Goal: Navigation & Orientation: Understand site structure

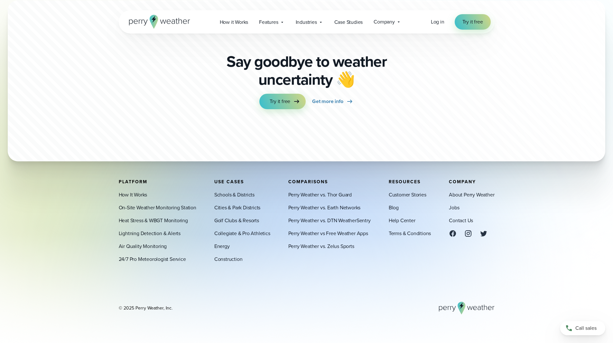
scroll to position [711, 0]
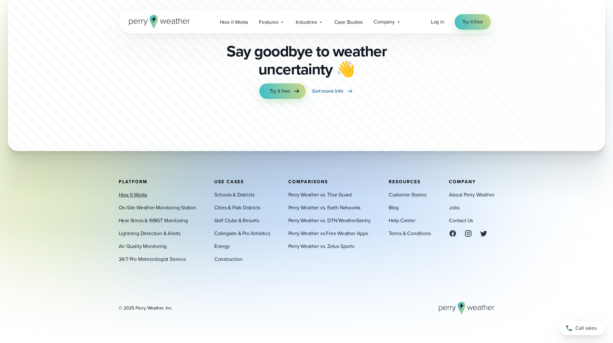
click at [136, 192] on link "How It Works" at bounding box center [133, 195] width 29 height 8
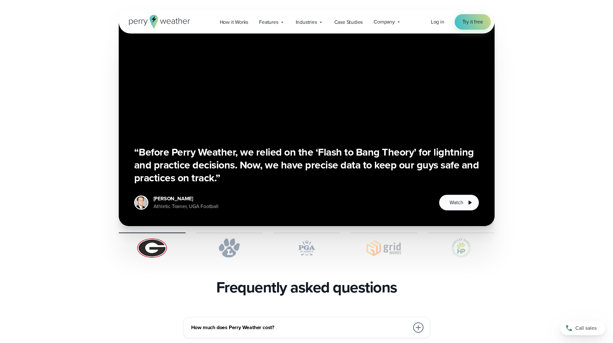
scroll to position [1094, 0]
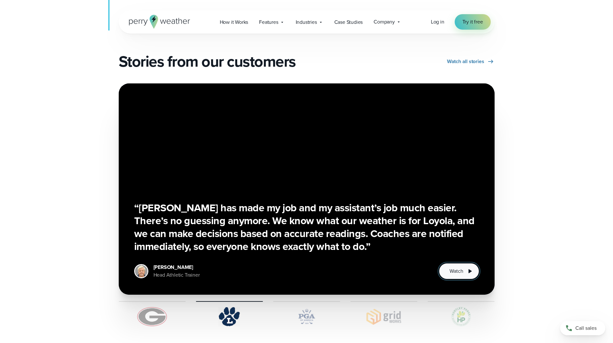
click at [471, 267] on icon "2 of 5" at bounding box center [470, 271] width 8 height 8
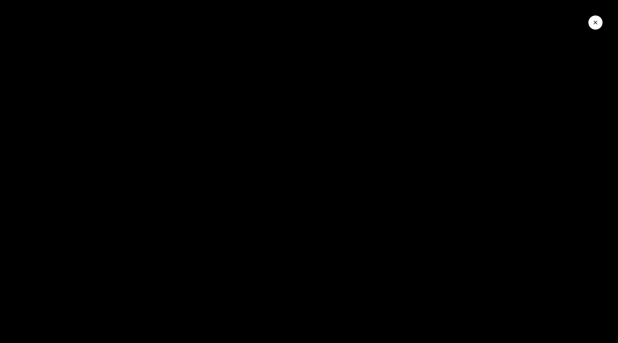
click at [599, 22] on button "Close Video" at bounding box center [595, 22] width 14 height 14
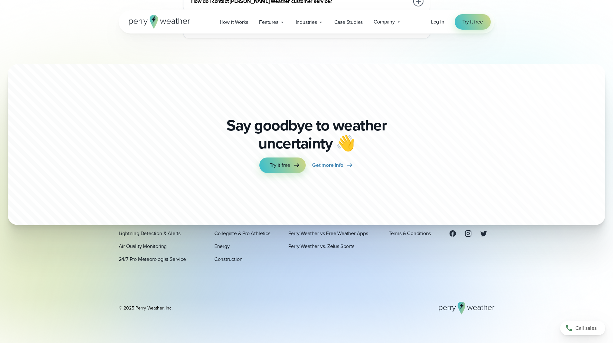
scroll to position [1732, 0]
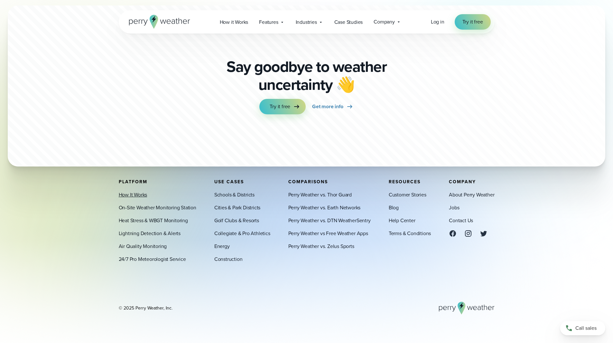
click at [134, 196] on link "How It Works" at bounding box center [133, 195] width 29 height 8
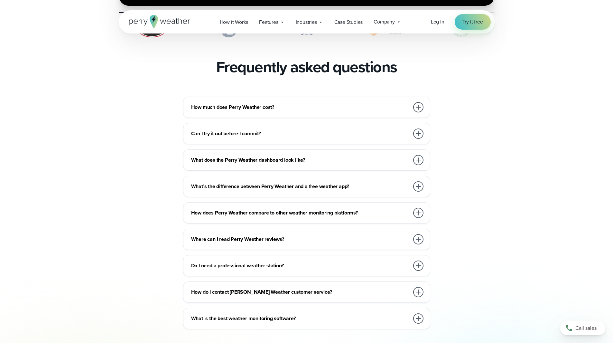
scroll to position [1384, 0]
